Goal: Information Seeking & Learning: Find specific fact

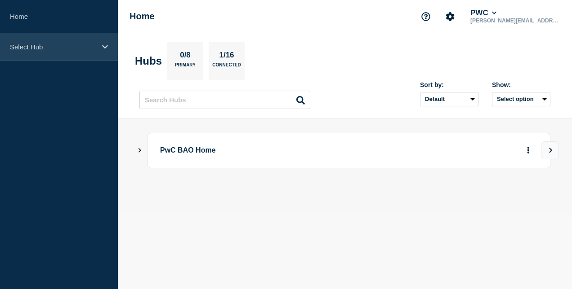
click at [102, 52] on div "Select Hub" at bounding box center [59, 46] width 118 height 27
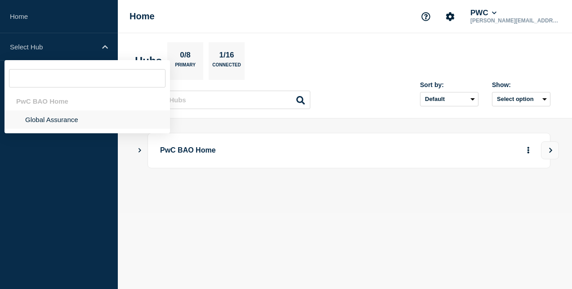
click at [105, 122] on li "Global Assurance" at bounding box center [86, 120] width 165 height 18
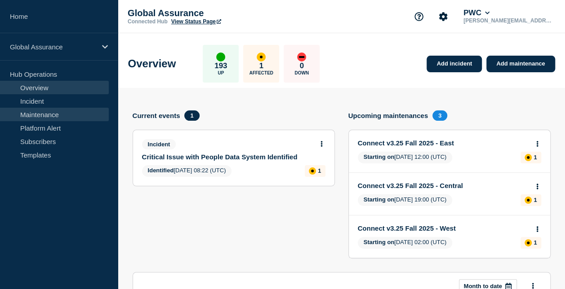
click at [98, 117] on link "Maintenance" at bounding box center [54, 114] width 109 height 13
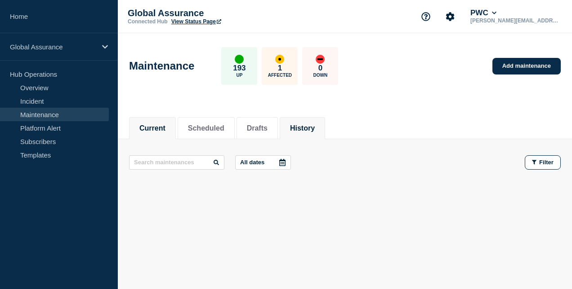
click at [315, 128] on button "History" at bounding box center [302, 129] width 25 height 8
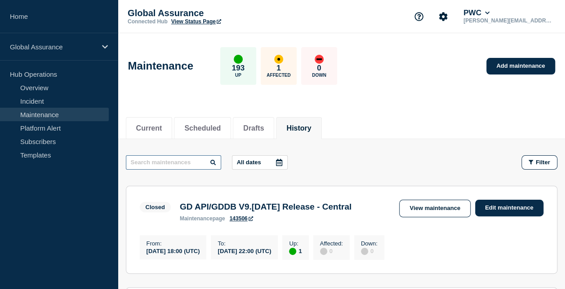
click at [200, 163] on input "text" at bounding box center [173, 163] width 95 height 14
type input "[GEOGRAPHIC_DATA]"
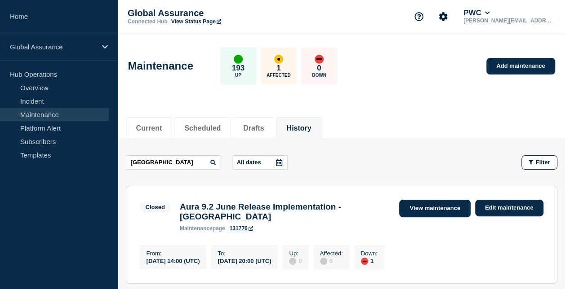
click at [431, 206] on link "View maintenance" at bounding box center [434, 209] width 71 height 18
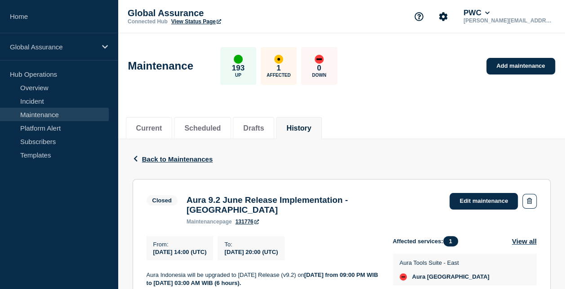
click at [189, 158] on span "Back to Maintenances" at bounding box center [177, 160] width 71 height 8
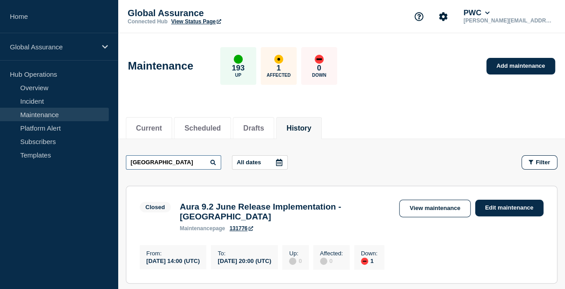
click at [181, 165] on input "[GEOGRAPHIC_DATA]" at bounding box center [173, 163] width 95 height 14
type input "I"
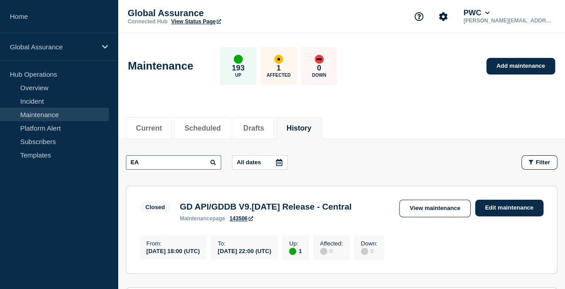
type input "E"
type input "SEA"
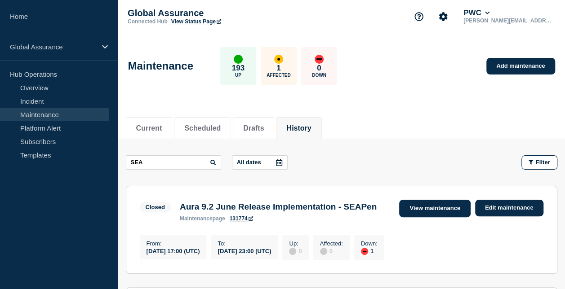
click at [446, 209] on link "View maintenance" at bounding box center [434, 209] width 71 height 18
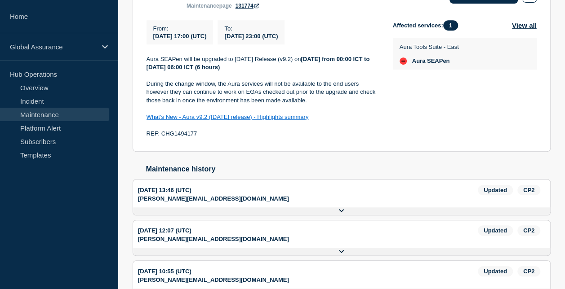
scroll to position [135, 0]
